Goal: Transaction & Acquisition: Purchase product/service

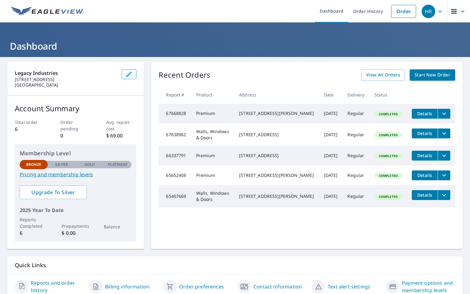
click at [421, 73] on span "Start New Order" at bounding box center [433, 75] width 36 height 8
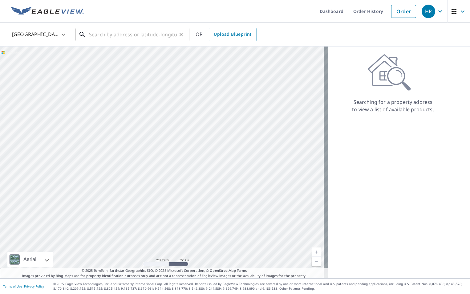
click at [118, 34] on input "text" at bounding box center [133, 34] width 88 height 17
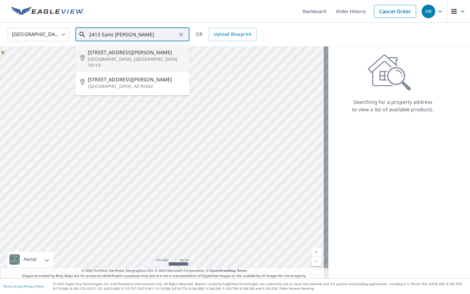
click at [123, 52] on span "[STREET_ADDRESS][PERSON_NAME]" at bounding box center [136, 52] width 97 height 7
type input "[STREET_ADDRESS][PERSON_NAME]"
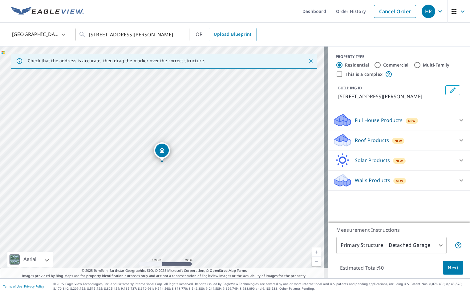
click at [367, 142] on p "Roof Products" at bounding box center [372, 140] width 34 height 7
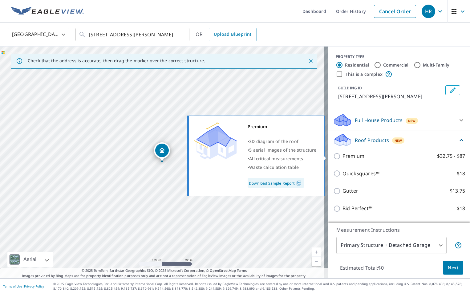
click at [354, 158] on p "Premium" at bounding box center [354, 156] width 22 height 8
click at [343, 158] on input "Premium $32.75 - $87" at bounding box center [337, 156] width 9 height 7
checkbox input "true"
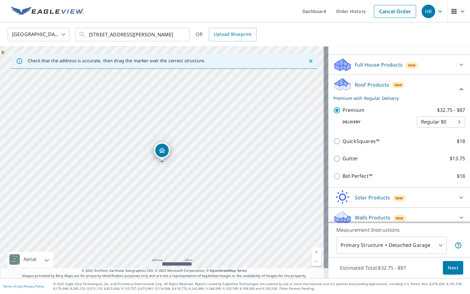
scroll to position [60, 0]
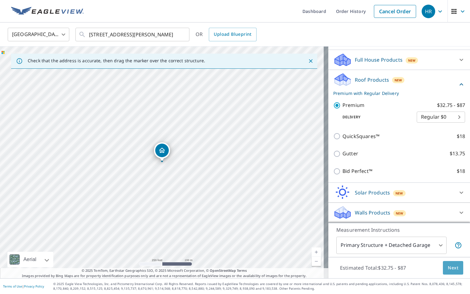
click at [449, 267] on span "Next" at bounding box center [453, 268] width 10 height 8
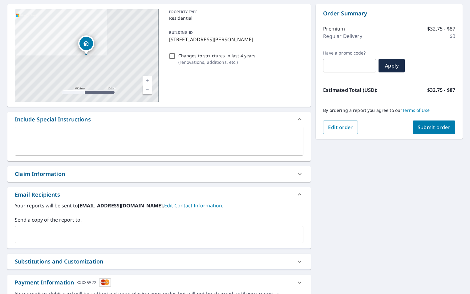
scroll to position [62, 0]
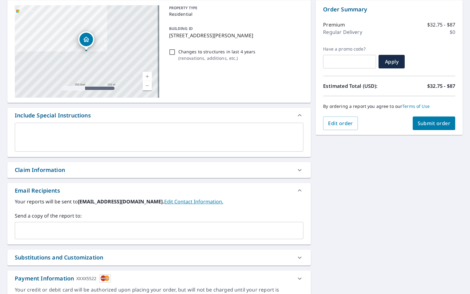
click at [141, 227] on input "text" at bounding box center [155, 231] width 274 height 12
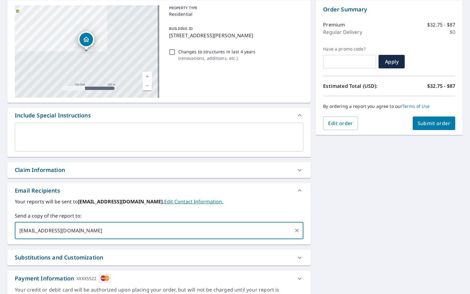
type input "[EMAIL_ADDRESS][DOMAIN_NAME]"
click at [386, 225] on div "[STREET_ADDRESS][PERSON_NAME] Aerial Road A standard road map Aerial A detailed…" at bounding box center [235, 152] width 470 height 315
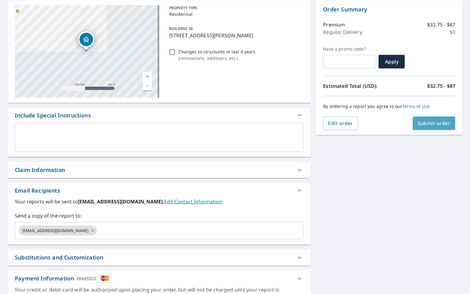
click at [431, 122] on span "Submit order" at bounding box center [434, 123] width 33 height 7
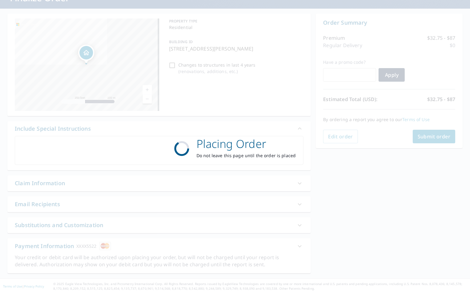
scroll to position [0, 0]
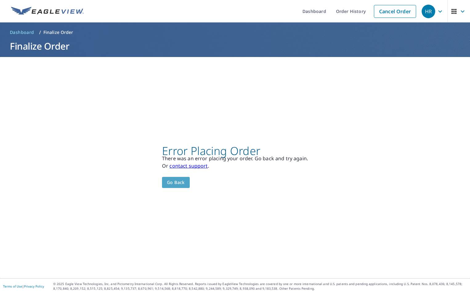
click at [175, 185] on span "Go back" at bounding box center [176, 183] width 18 height 8
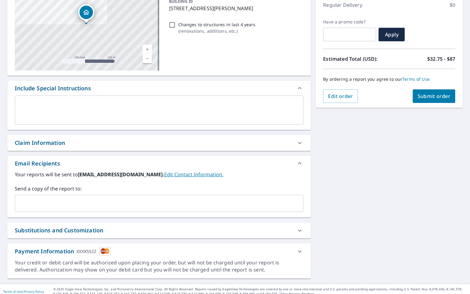
scroll to position [94, 0]
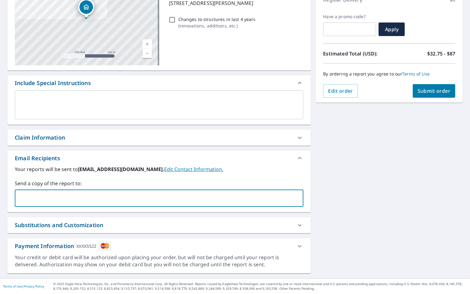
click at [201, 195] on input "text" at bounding box center [155, 198] width 274 height 12
type input "[EMAIL_ADDRESS][DOMAIN_NAME]"
click at [439, 88] on span "Submit order" at bounding box center [434, 91] width 33 height 7
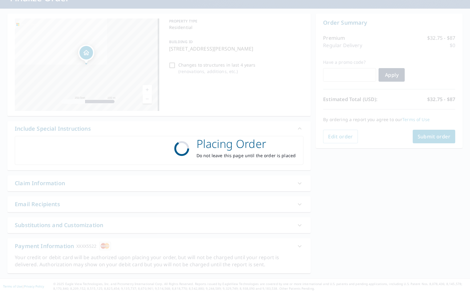
scroll to position [0, 0]
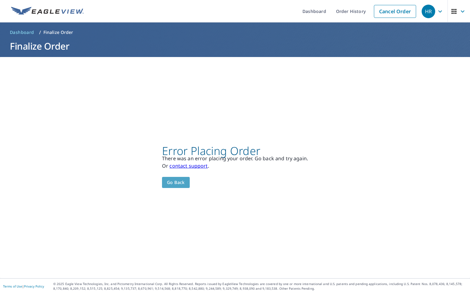
click at [179, 185] on span "Go back" at bounding box center [176, 183] width 18 height 8
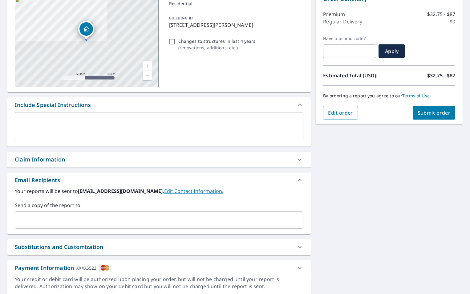
scroll to position [94, 0]
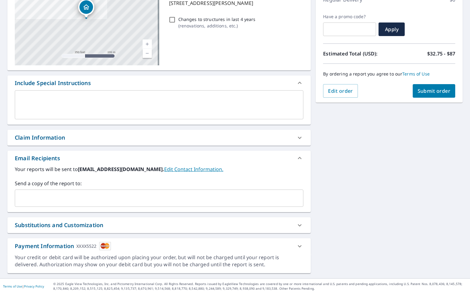
click at [296, 245] on icon at bounding box center [299, 246] width 7 height 7
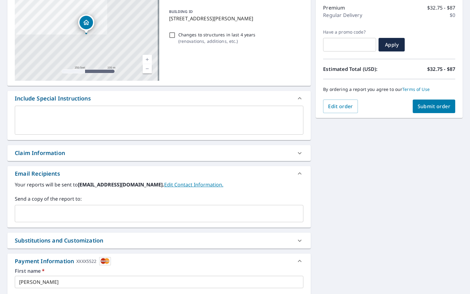
scroll to position [0, 0]
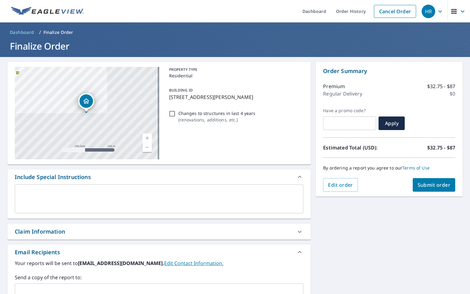
click at [255, 228] on div "Claim Information" at bounding box center [154, 231] width 278 height 8
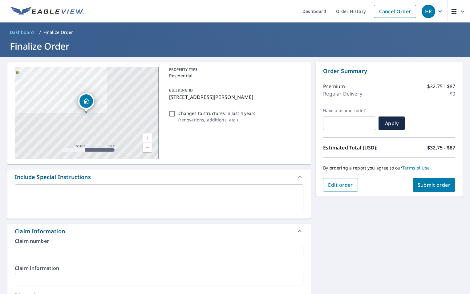
click at [255, 228] on div "Claim Information" at bounding box center [154, 231] width 278 height 8
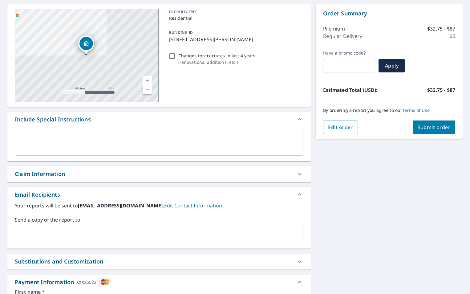
scroll to position [62, 0]
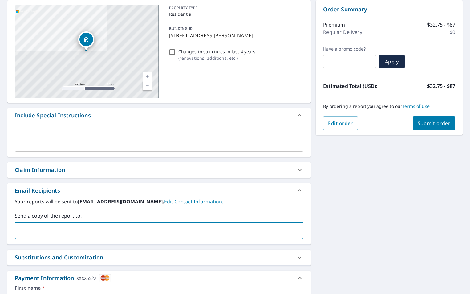
click at [128, 228] on input "text" at bounding box center [155, 231] width 274 height 12
type input "[EMAIL_ADDRESS][DOMAIN_NAME]"
click at [368, 222] on div "[STREET_ADDRESS][PERSON_NAME] Aerial Road A standard road map Aerial A detailed…" at bounding box center [235, 220] width 470 height 451
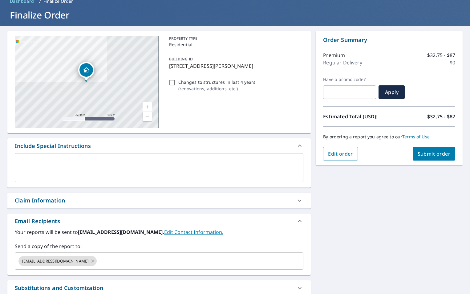
scroll to position [0, 0]
